Goal: Task Accomplishment & Management: Manage account settings

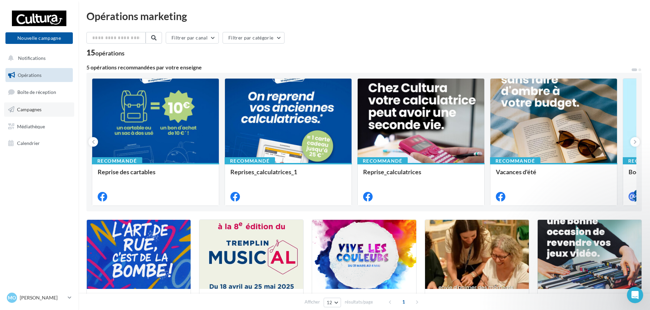
click at [29, 112] on link "Campagnes" at bounding box center [39, 110] width 70 height 14
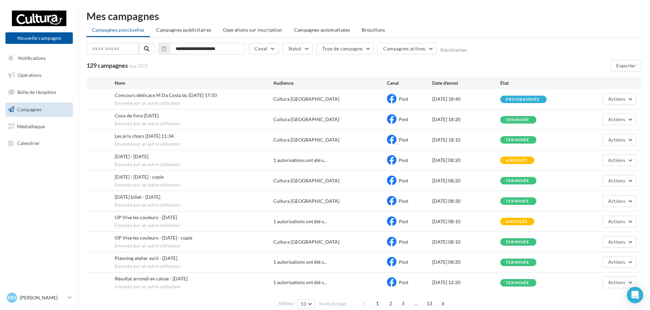
click at [533, 100] on div "programmée" at bounding box center [523, 99] width 34 height 4
click at [628, 95] on button "Actions" at bounding box center [620, 99] width 34 height 12
click at [605, 112] on button "Voir les résultats" at bounding box center [603, 115] width 68 height 18
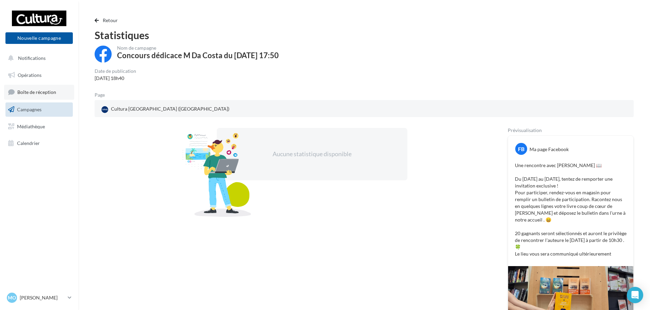
click at [41, 94] on span "Boîte de réception" at bounding box center [36, 92] width 39 height 6
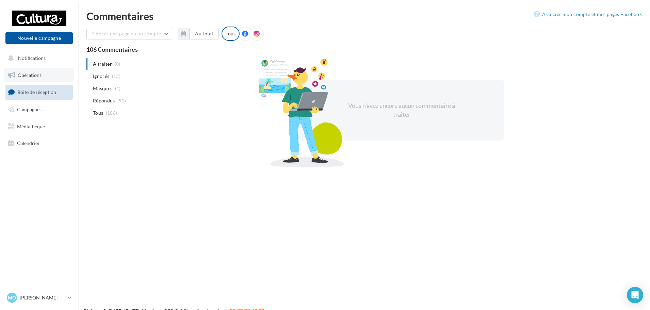
click at [44, 75] on link "Opérations" at bounding box center [39, 75] width 70 height 14
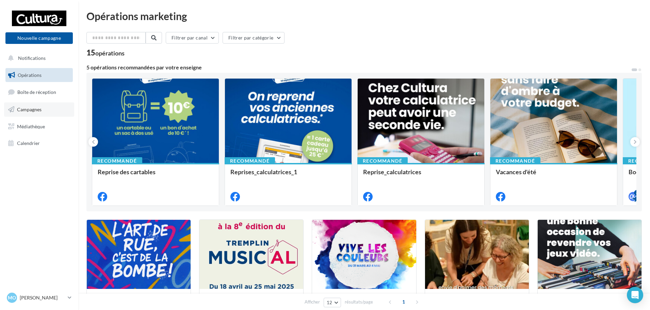
click at [42, 109] on span "Campagnes" at bounding box center [29, 110] width 25 height 6
